Goal: Task Accomplishment & Management: Use online tool/utility

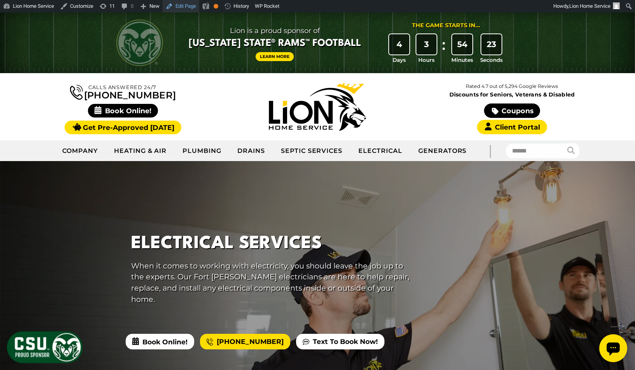
click at [190, 4] on link "Edit Page" at bounding box center [181, 6] width 37 height 12
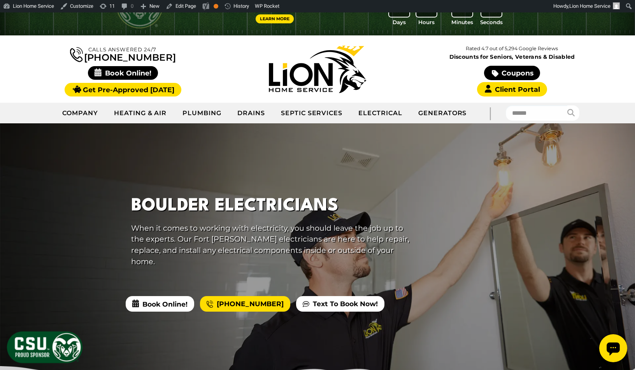
scroll to position [39, 0]
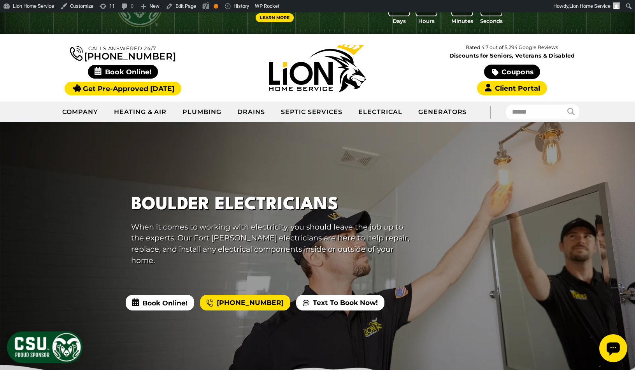
click at [253, 253] on p "When it comes to working with electricity, you should leave the job up to the e…" at bounding box center [272, 243] width 283 height 45
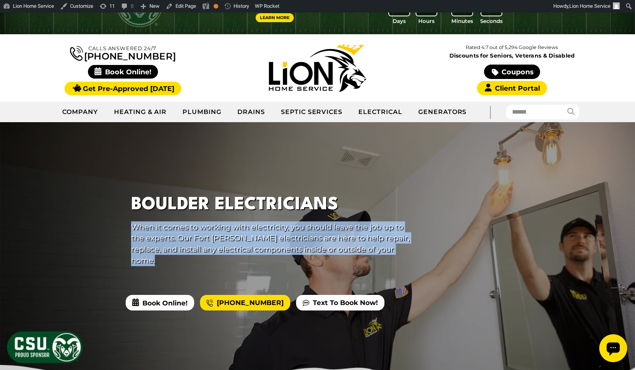
click at [253, 253] on p "When it comes to working with electricity, you should leave the job up to the e…" at bounding box center [272, 243] width 283 height 45
copy div "When it comes to working with electricity, you should leave the job up to the e…"
click at [176, 9] on link "Edit Page" at bounding box center [181, 6] width 37 height 12
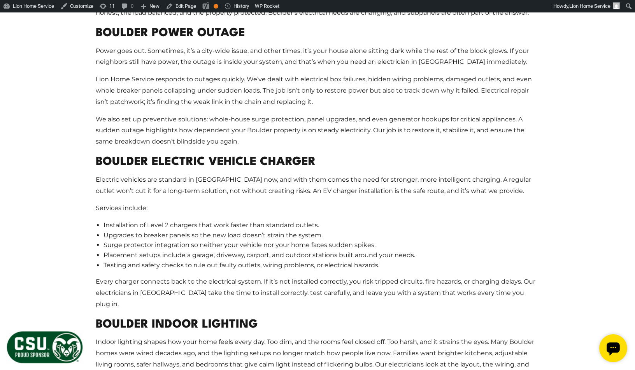
scroll to position [1790, 0]
